Goal: Information Seeking & Learning: Learn about a topic

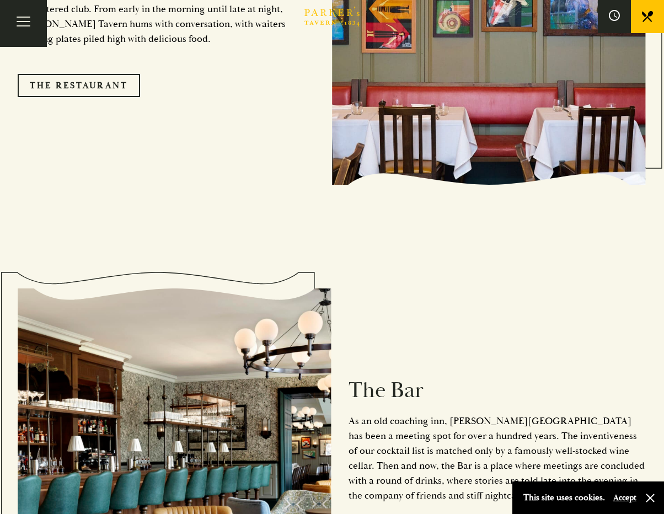
scroll to position [1196, 0]
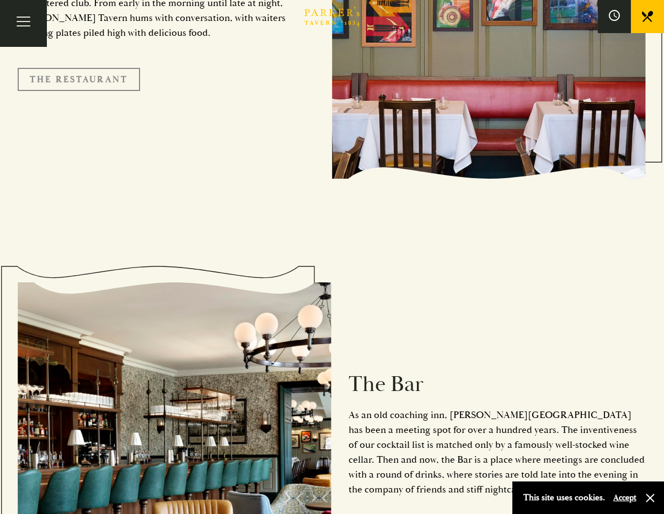
click at [89, 68] on link "The Restaurant" at bounding box center [79, 79] width 122 height 23
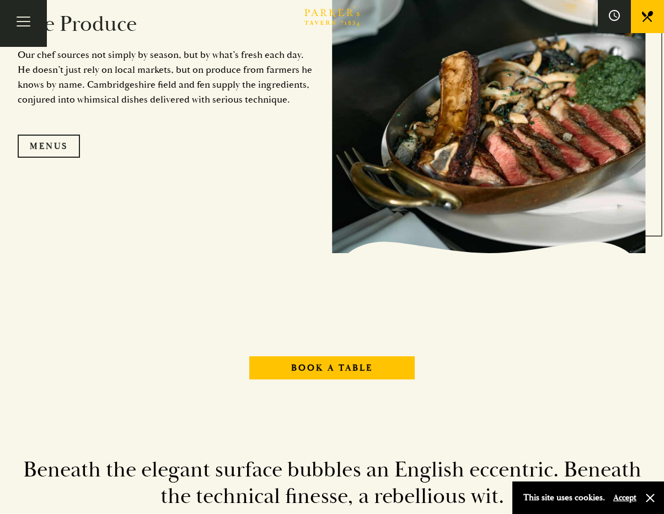
scroll to position [1186, 0]
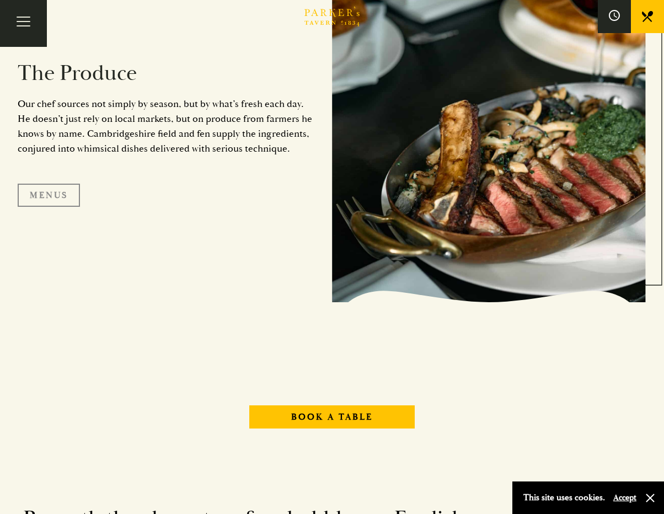
click at [45, 192] on link "Menus" at bounding box center [49, 195] width 62 height 23
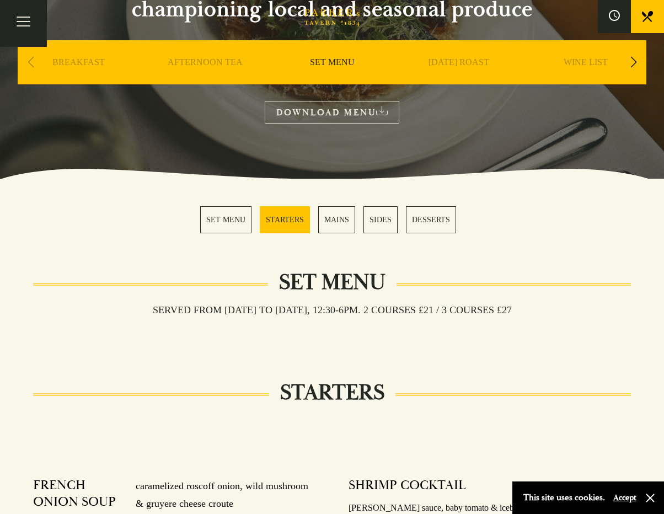
scroll to position [153, 0]
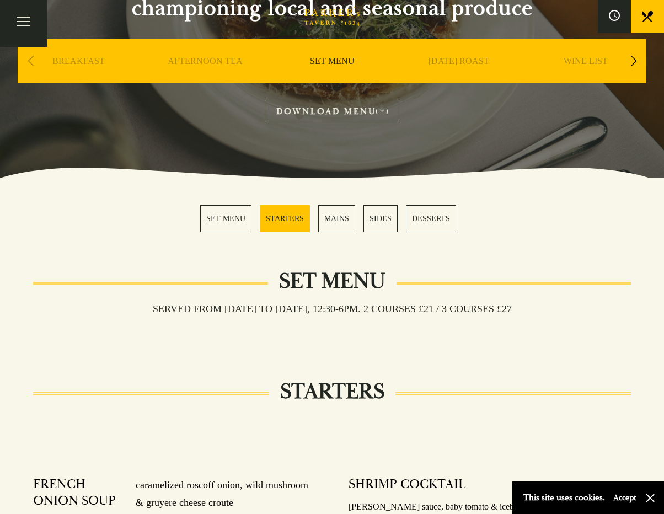
click at [325, 114] on link "DOWNLOAD MENU" at bounding box center [332, 111] width 135 height 23
click at [488, 58] on link "SUNDAY ROAST" at bounding box center [459, 78] width 61 height 44
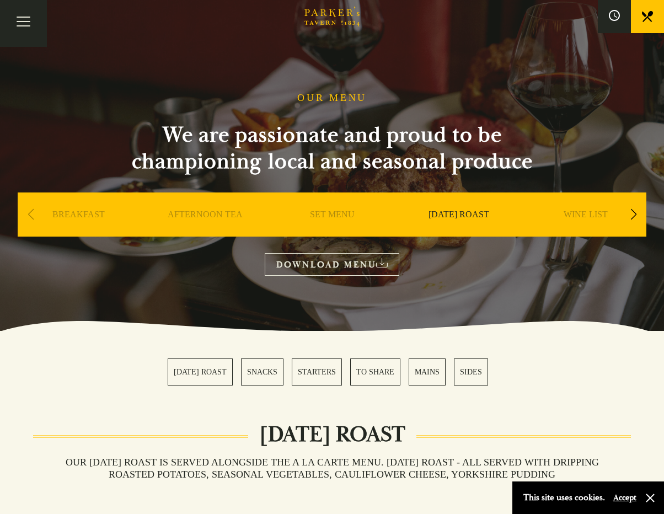
click at [34, 217] on div "Previous slide" at bounding box center [30, 214] width 15 height 24
click at [24, 217] on div "Previous slide" at bounding box center [30, 214] width 15 height 24
drag, startPoint x: 634, startPoint y: 215, endPoint x: 627, endPoint y: 213, distance: 7.3
click at [633, 215] on div "Next slide" at bounding box center [633, 214] width 15 height 24
click at [590, 211] on link "A LA CARTE" at bounding box center [585, 231] width 51 height 44
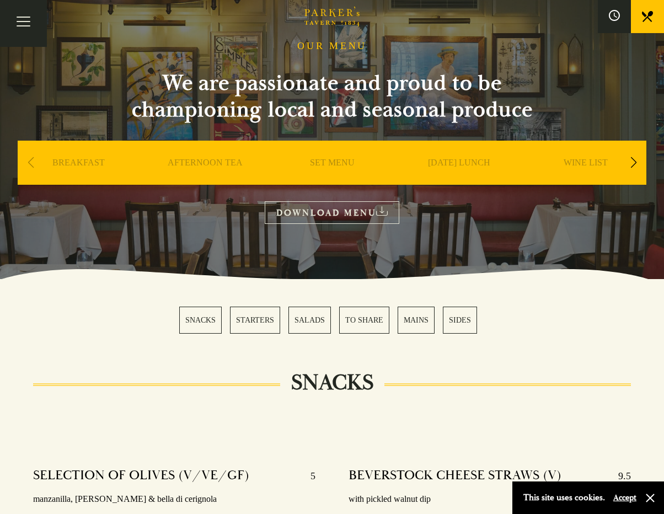
scroll to position [180, 0]
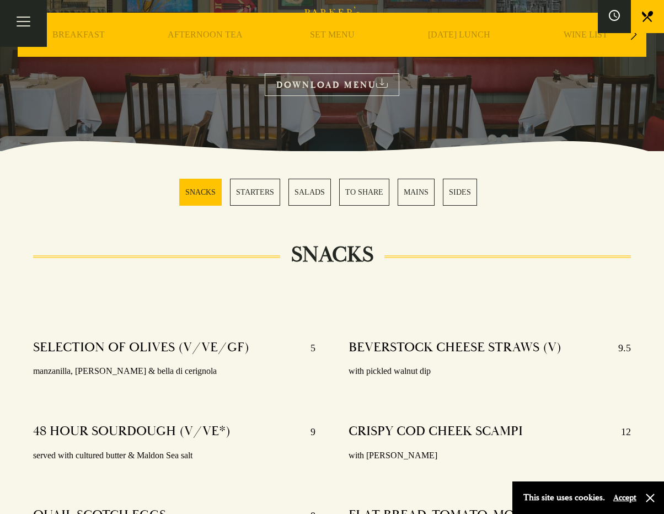
click at [356, 83] on link "DOWNLOAD MENU" at bounding box center [332, 84] width 135 height 23
